Goal: Information Seeking & Learning: Learn about a topic

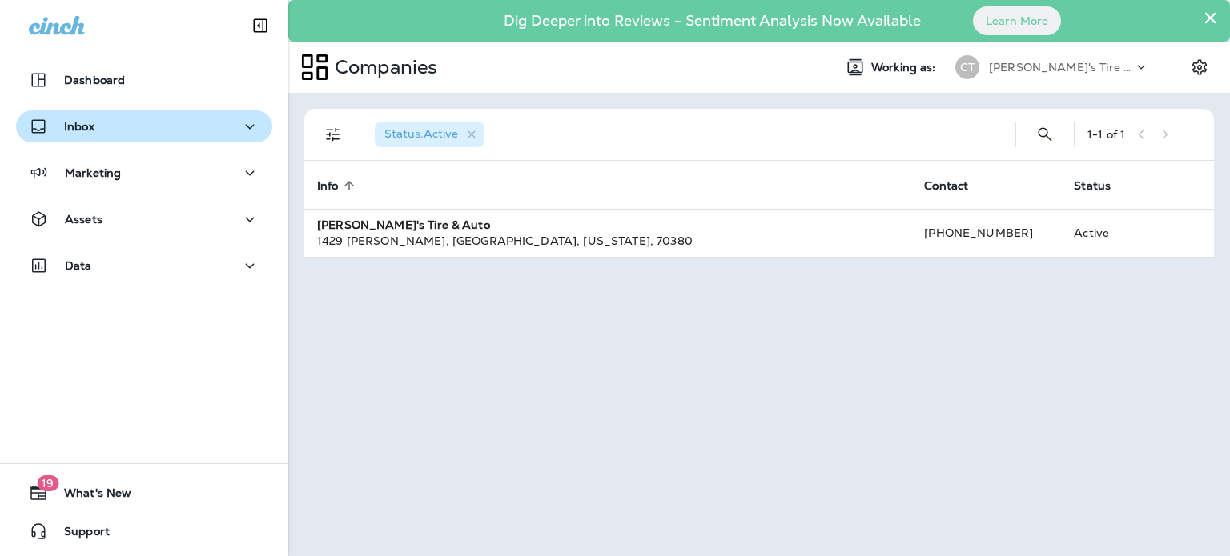
click at [247, 136] on button "Inbox" at bounding box center [144, 126] width 256 height 32
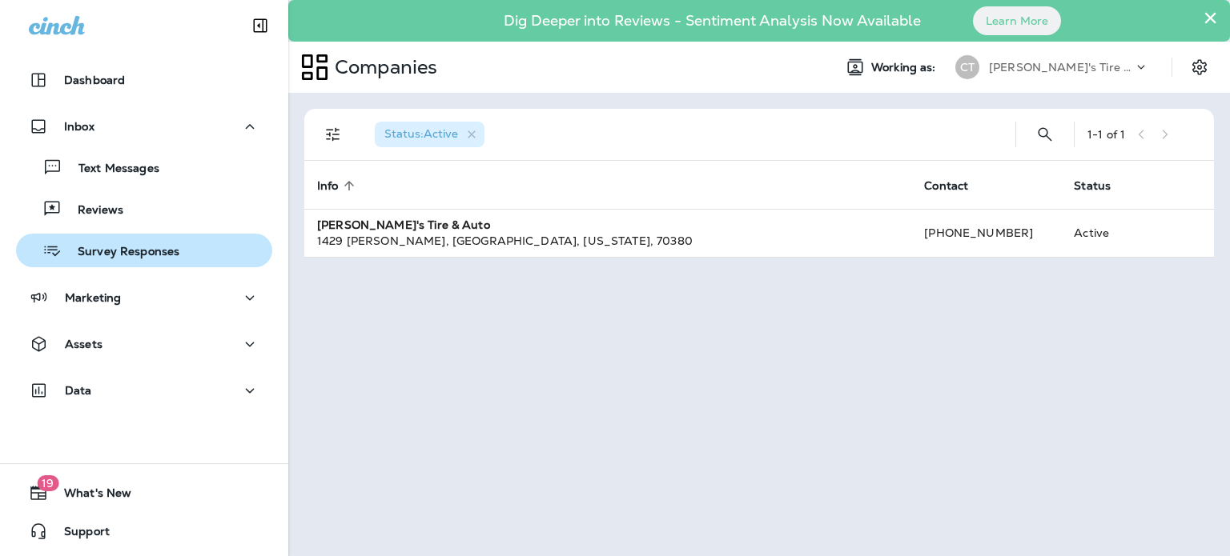
click at [127, 248] on p "Survey Responses" at bounding box center [121, 252] width 118 height 15
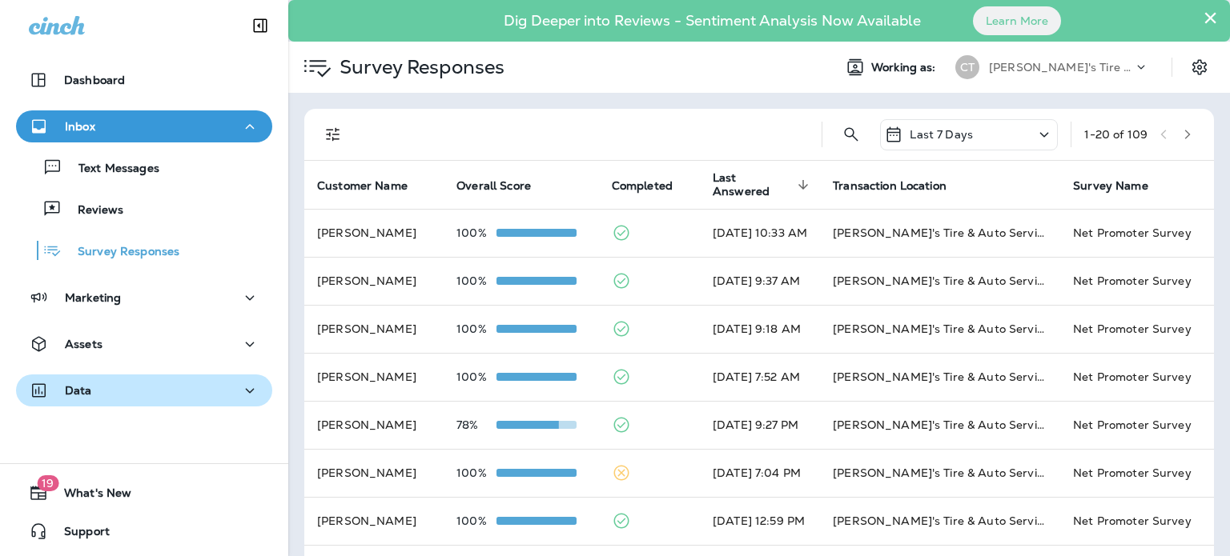
click at [231, 393] on div "Data" at bounding box center [144, 391] width 231 height 20
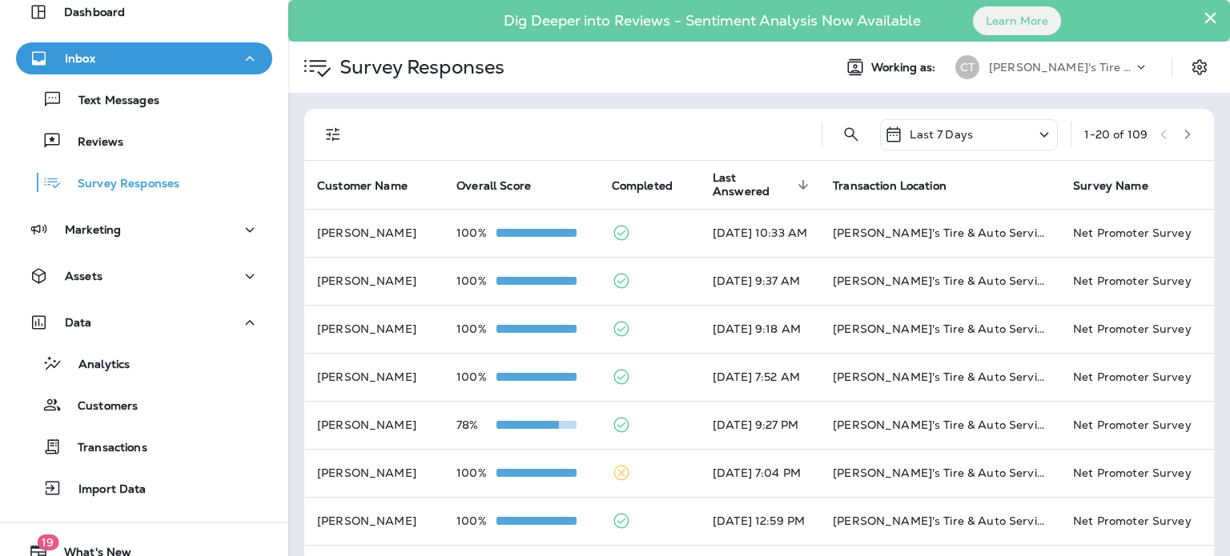
scroll to position [70, 0]
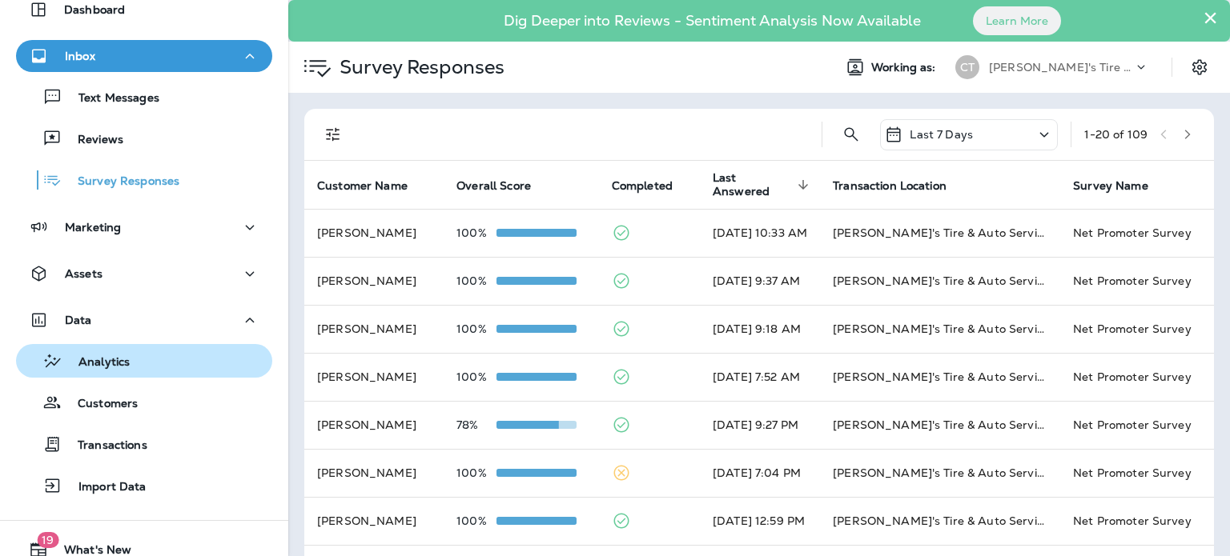
click at [106, 364] on p "Analytics" at bounding box center [95, 362] width 67 height 15
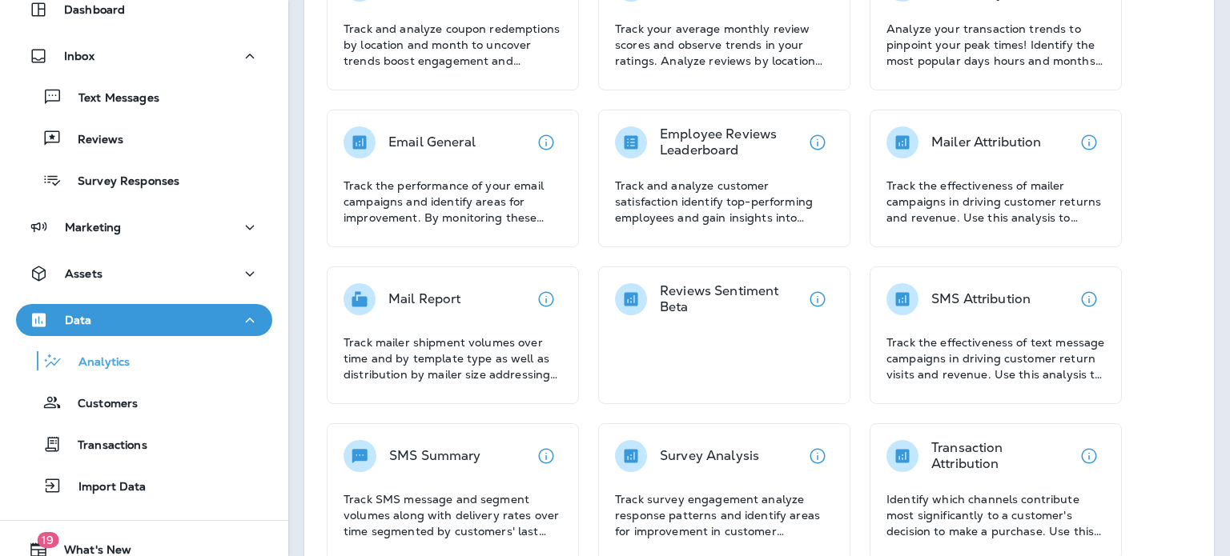
scroll to position [248, 0]
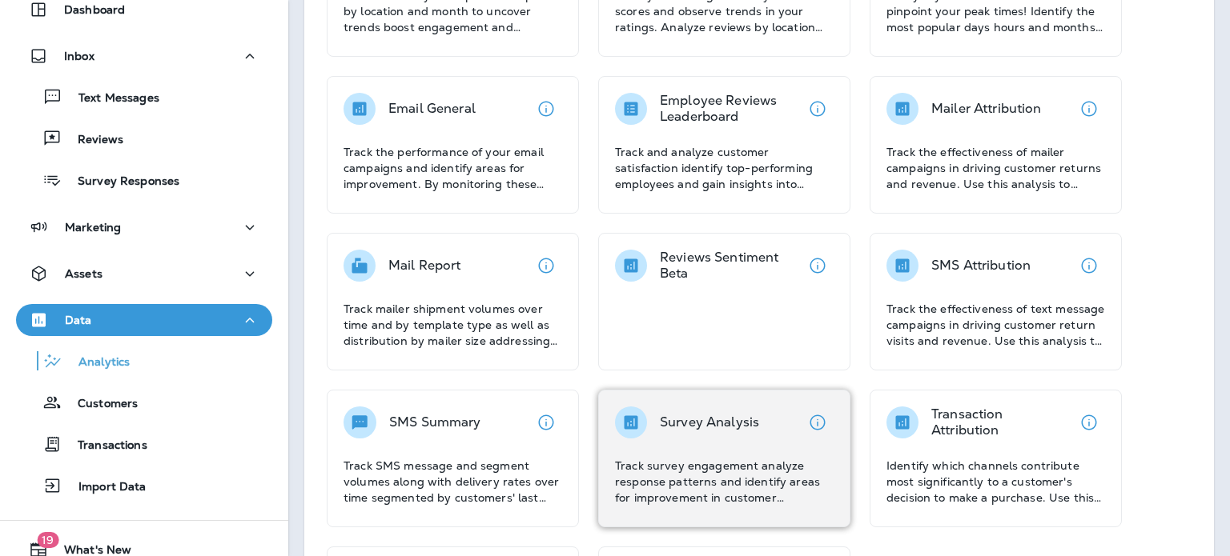
click at [714, 443] on div "Survey Analysis Track survey engagement analyze response patterns and identify …" at bounding box center [724, 456] width 219 height 99
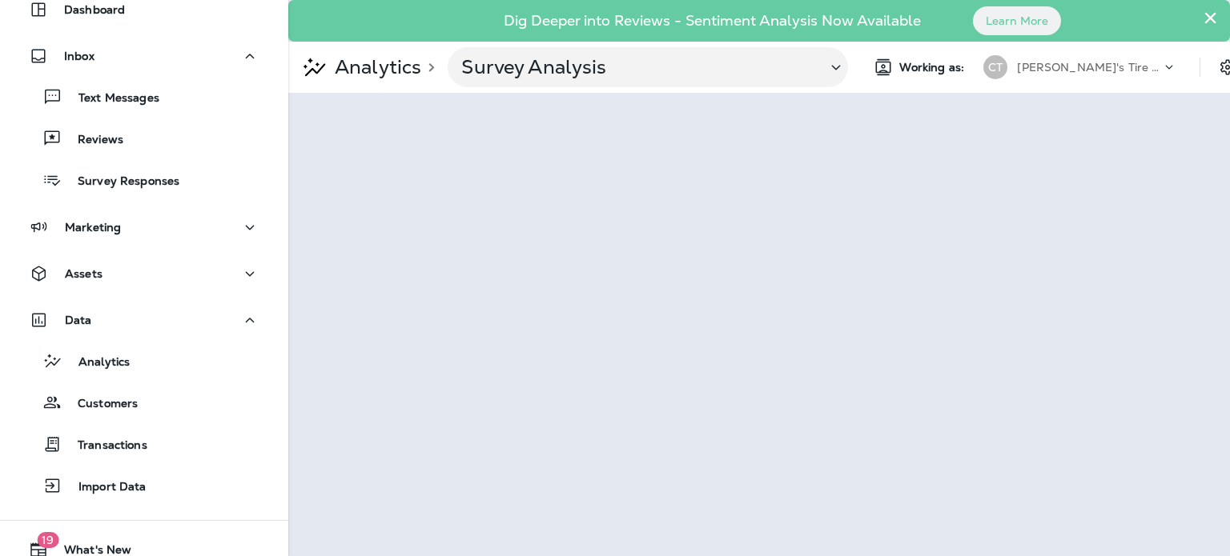
click at [1207, 17] on button "×" at bounding box center [1209, 18] width 15 height 26
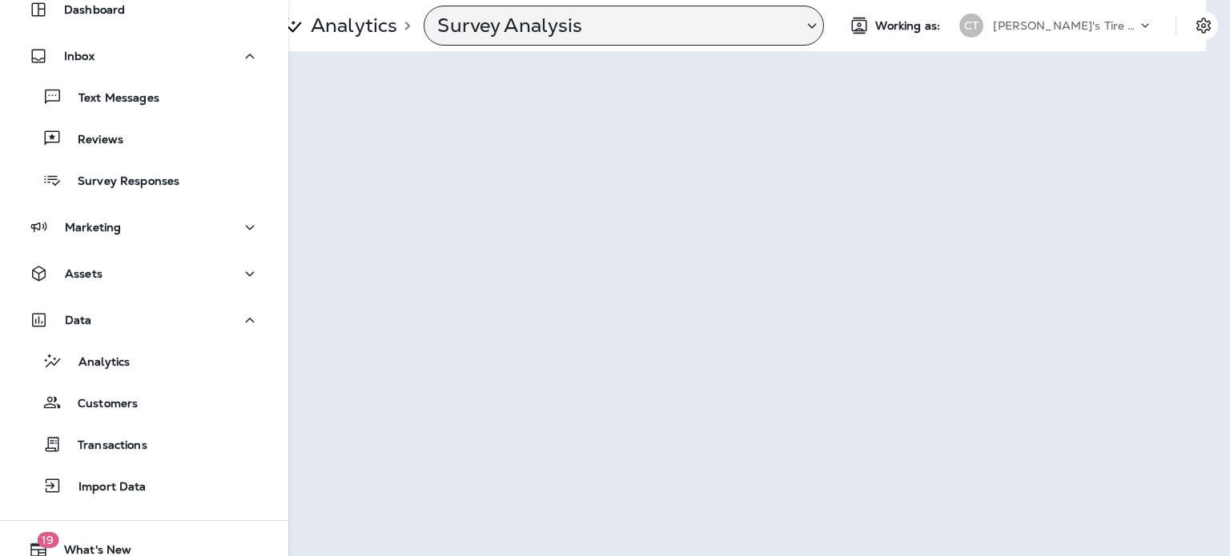
scroll to position [0, 28]
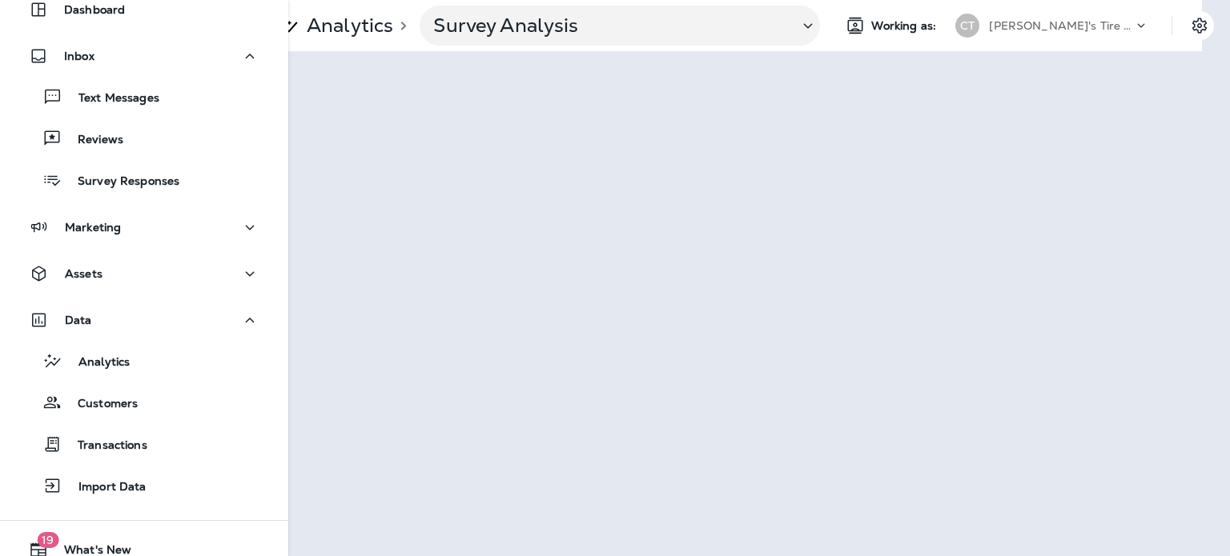
click at [1213, 363] on div "Analytics > Survey Analysis Working as: CT [PERSON_NAME]'s Tire & Auto" at bounding box center [758, 278] width 941 height 556
